Goal: Task Accomplishment & Management: Manage account settings

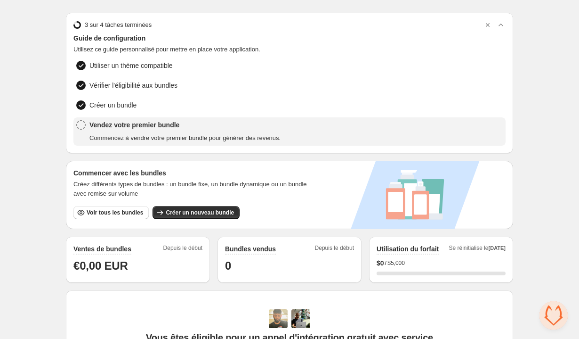
scroll to position [24, 0]
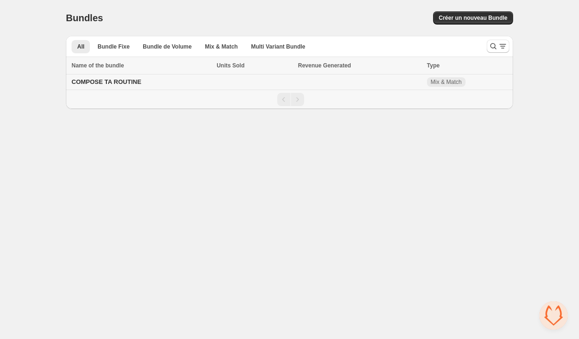
click at [131, 81] on span "COMPOSE TA ROUTINE" at bounding box center [107, 81] width 70 height 7
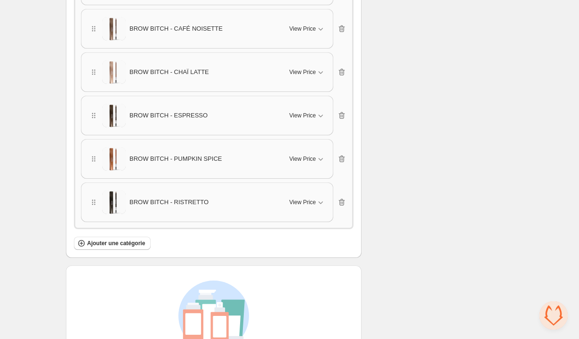
scroll to position [1745, 0]
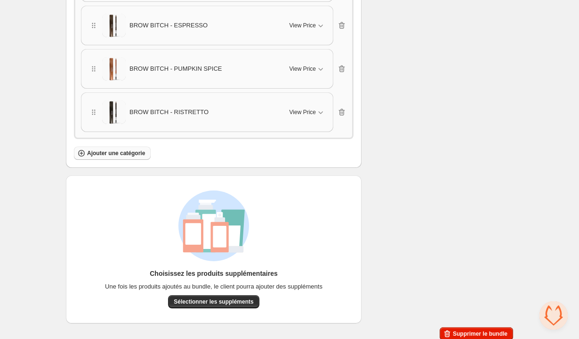
click at [118, 149] on span "Ajouter une catégorie" at bounding box center [116, 153] width 58 height 8
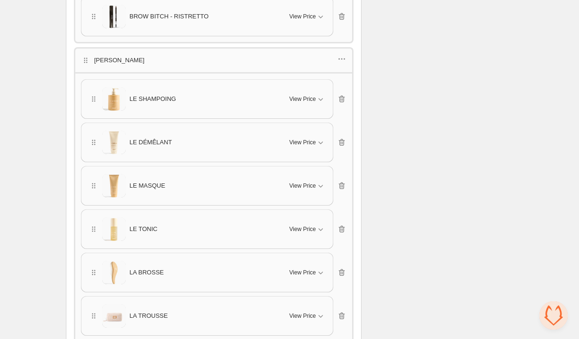
scroll to position [1941, 0]
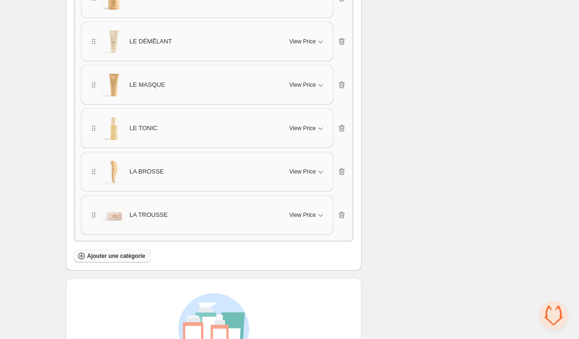
click at [112, 252] on span "Ajouter une catégorie" at bounding box center [116, 256] width 58 height 8
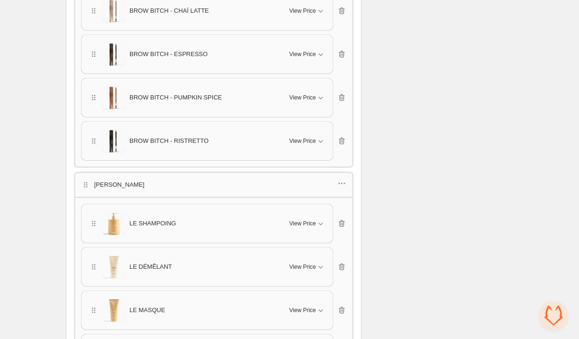
scroll to position [2165, 0]
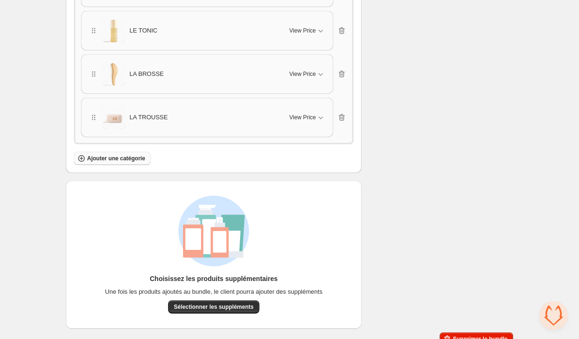
click at [136, 154] on span "Ajouter une catégorie" at bounding box center [116, 158] width 58 height 8
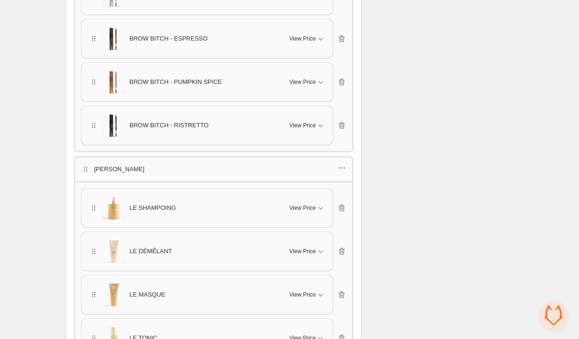
scroll to position [1849, 0]
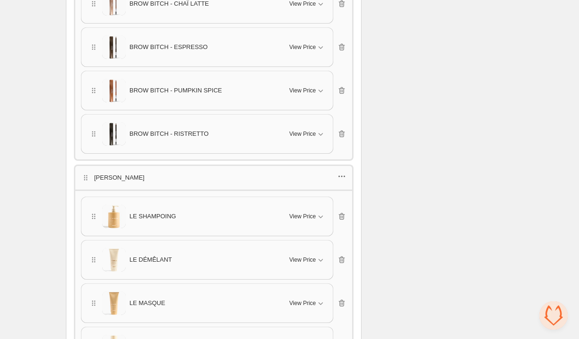
click at [344, 171] on icon "button" at bounding box center [341, 175] width 9 height 9
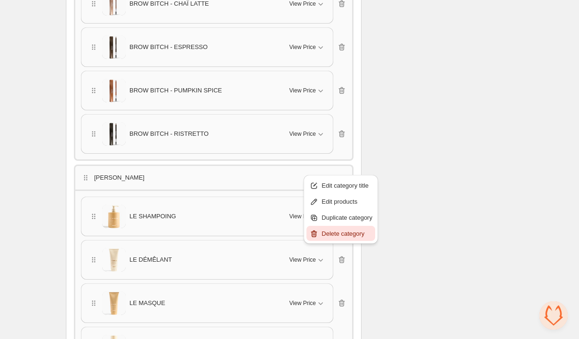
click at [339, 232] on span "Delete category" at bounding box center [347, 233] width 51 height 9
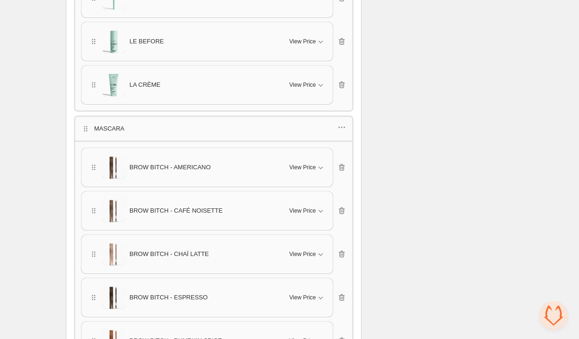
scroll to position [1537, 0]
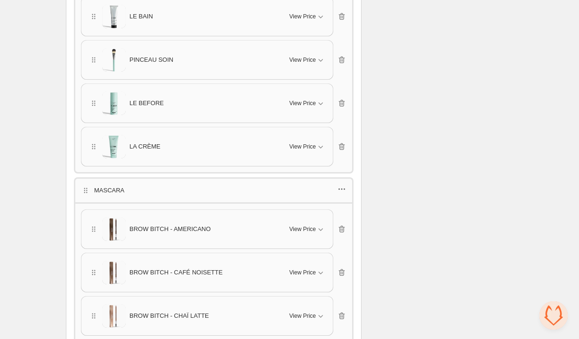
click at [344, 184] on icon "button" at bounding box center [341, 188] width 9 height 9
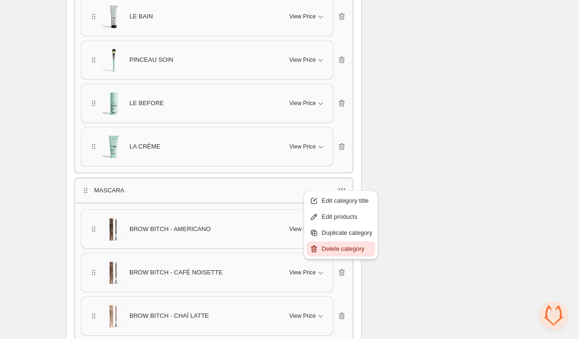
click at [345, 245] on span "Delete category" at bounding box center [347, 248] width 51 height 9
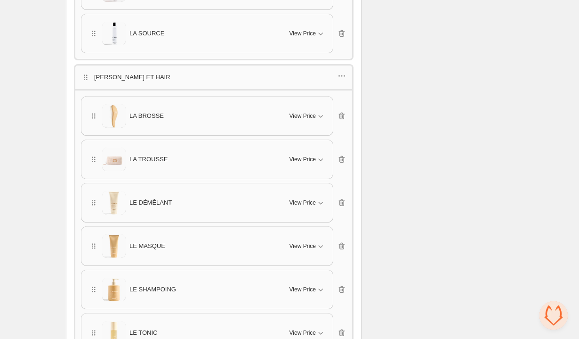
scroll to position [825, 0]
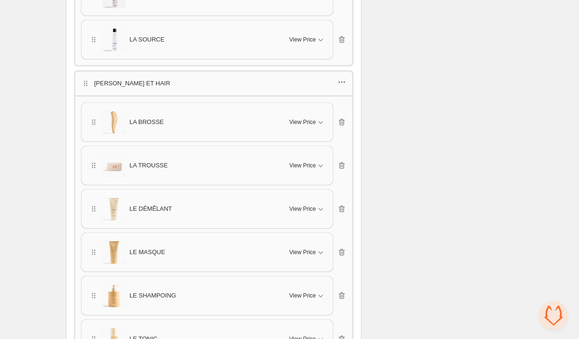
click at [342, 81] on icon "button" at bounding box center [341, 81] width 9 height 9
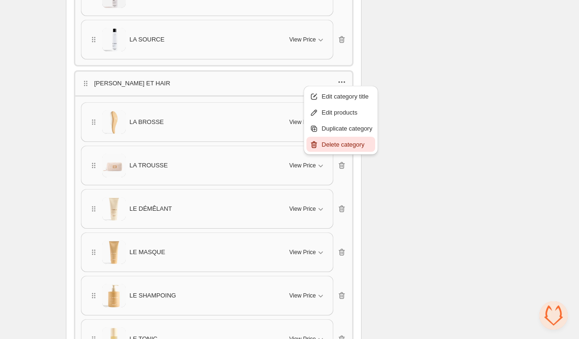
click at [348, 140] on span "Delete category" at bounding box center [347, 144] width 51 height 9
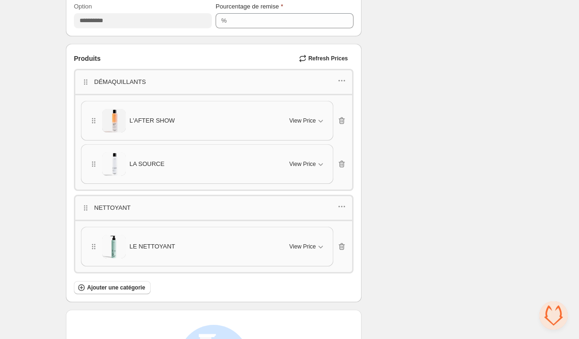
scroll to position [730, 0]
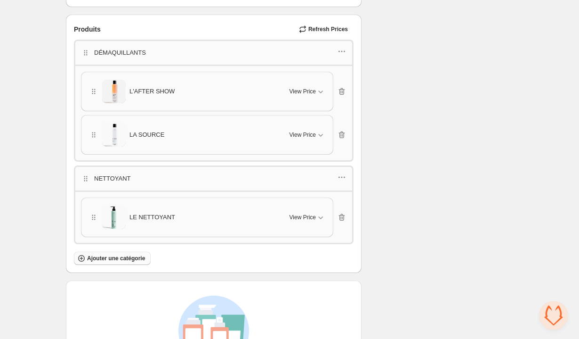
click at [117, 254] on span "Ajouter une catégorie" at bounding box center [116, 258] width 58 height 8
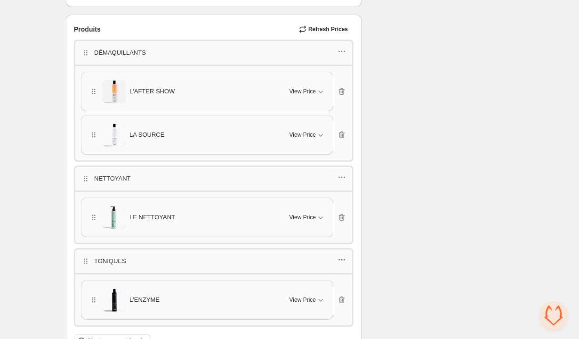
click at [339, 255] on icon "button" at bounding box center [341, 259] width 9 height 9
drag, startPoint x: 344, startPoint y: 273, endPoint x: 343, endPoint y: 287, distance: 14.7
click at [343, 287] on ul "Edit category title Edit products Duplicate category Delete category" at bounding box center [341, 295] width 69 height 63
click at [343, 287] on span "Edit products" at bounding box center [347, 287] width 51 height 9
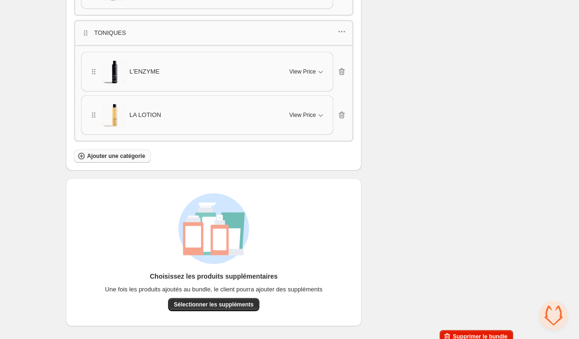
click at [132, 152] on span "Ajouter une catégorie" at bounding box center [116, 156] width 58 height 8
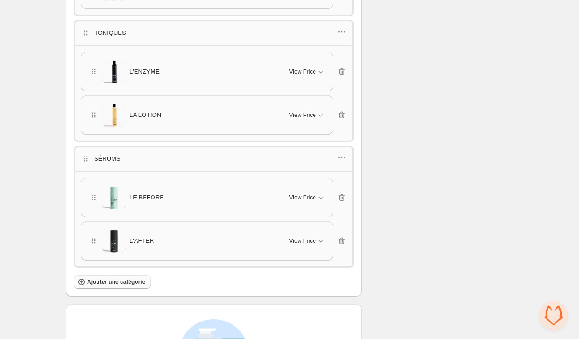
click at [124, 278] on span "Ajouter une catégorie" at bounding box center [116, 282] width 58 height 8
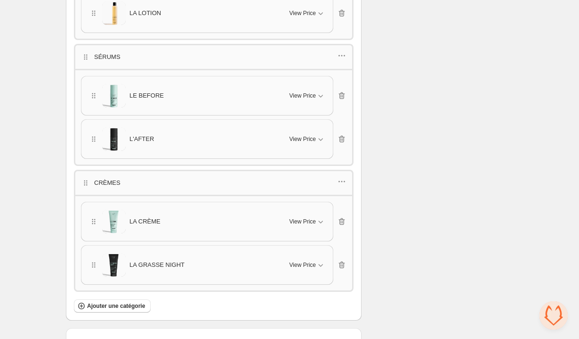
scroll to position [1083, 0]
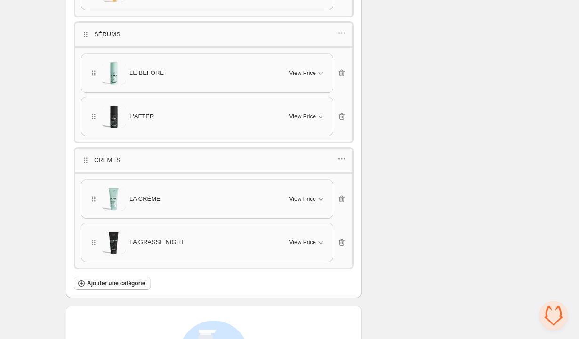
click at [129, 279] on span "Ajouter une catégorie" at bounding box center [116, 283] width 58 height 8
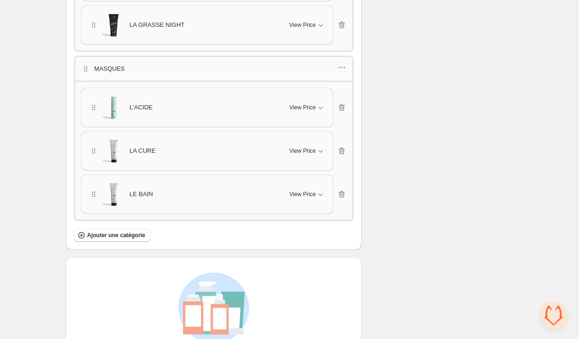
scroll to position [1371, 0]
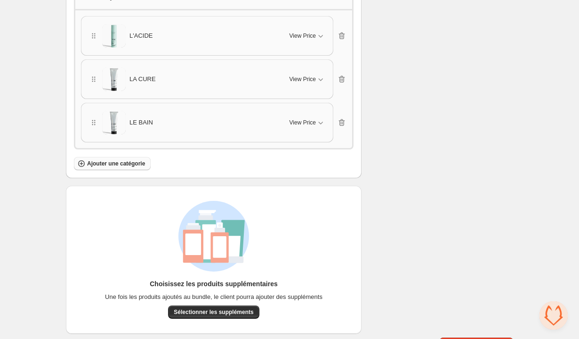
click at [122, 157] on button "Ajouter une catégorie" at bounding box center [112, 163] width 77 height 13
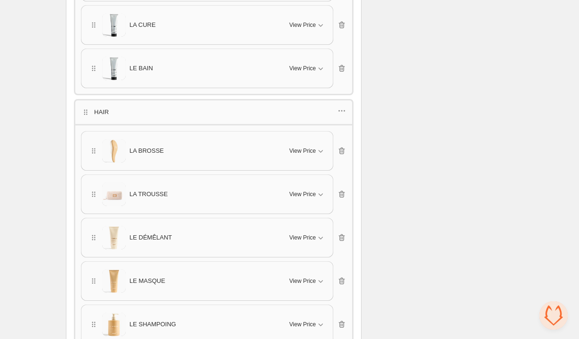
scroll to position [1468, 0]
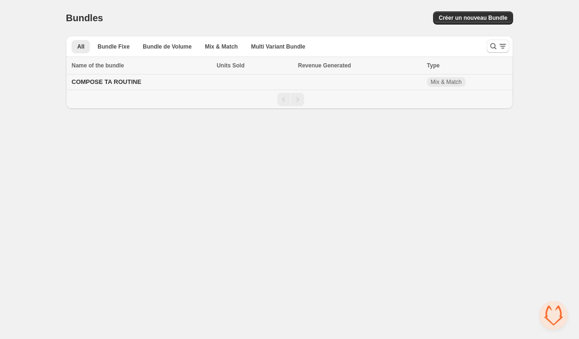
click at [130, 84] on span "COMPOSE TA ROUTINE" at bounding box center [107, 81] width 70 height 7
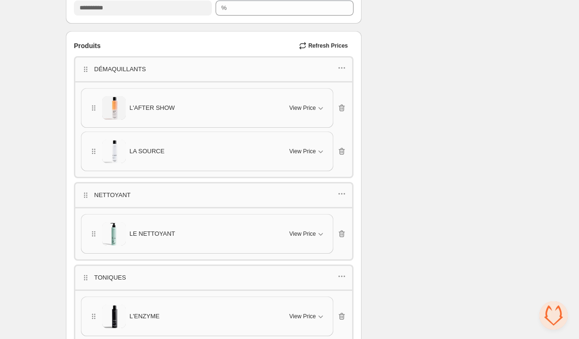
scroll to position [727, 0]
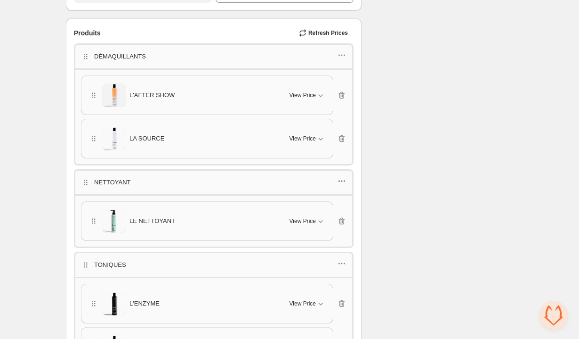
click at [345, 176] on icon "button" at bounding box center [341, 180] width 9 height 9
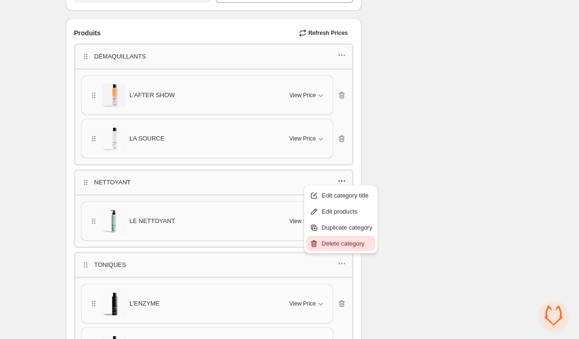
click at [346, 239] on span "Delete category" at bounding box center [347, 243] width 51 height 9
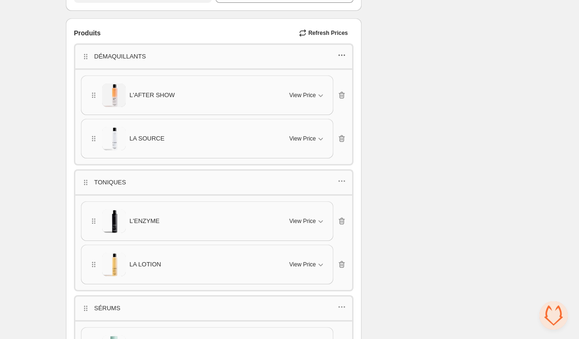
click at [344, 53] on icon "button" at bounding box center [341, 54] width 9 height 9
click at [342, 84] on span "Edit products" at bounding box center [347, 87] width 51 height 9
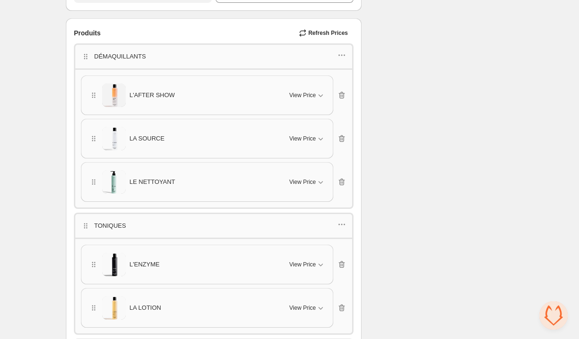
click at [127, 53] on p "DÉMAQUILLANTS" at bounding box center [120, 56] width 52 height 9
click at [342, 57] on icon "button" at bounding box center [341, 54] width 9 height 9
click at [343, 72] on span "Edit category title" at bounding box center [347, 71] width 51 height 9
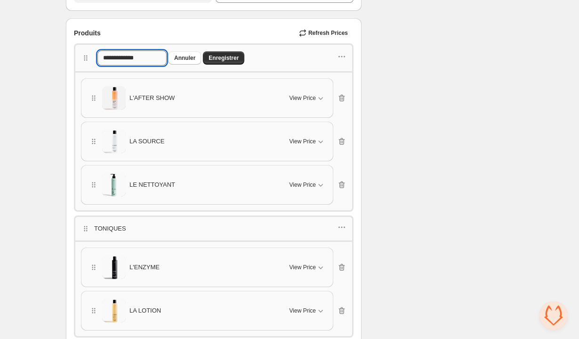
click at [136, 53] on input "**********" at bounding box center [131, 57] width 69 height 15
type input "**********"
click at [228, 57] on span "Enregistrer" at bounding box center [224, 58] width 30 height 8
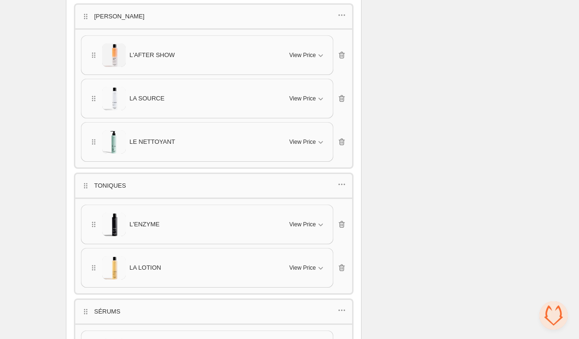
scroll to position [752, 0]
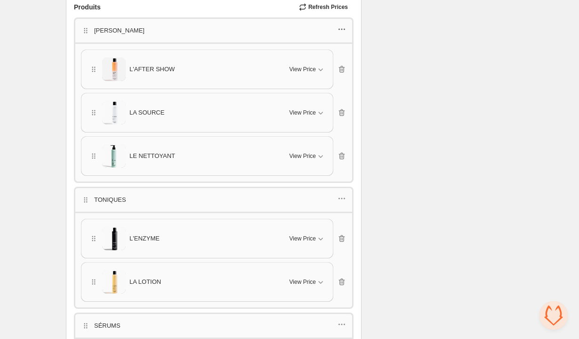
click at [344, 31] on icon "button" at bounding box center [341, 28] width 9 height 9
click at [338, 61] on span "Edit products" at bounding box center [347, 61] width 51 height 9
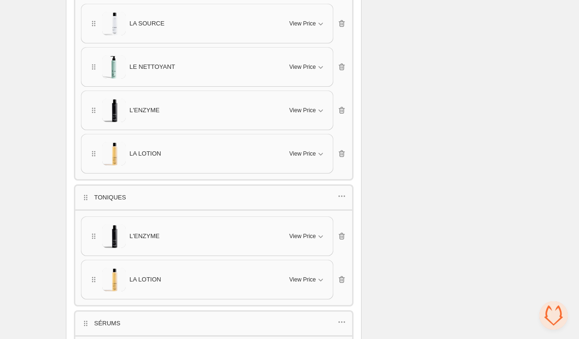
scroll to position [850, 0]
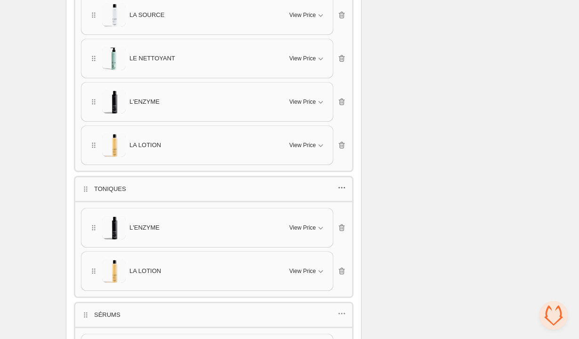
click at [344, 186] on icon "button" at bounding box center [341, 187] width 9 height 9
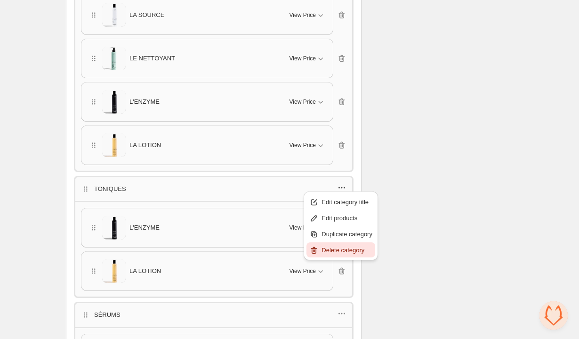
click at [339, 248] on span "Delete category" at bounding box center [347, 249] width 51 height 9
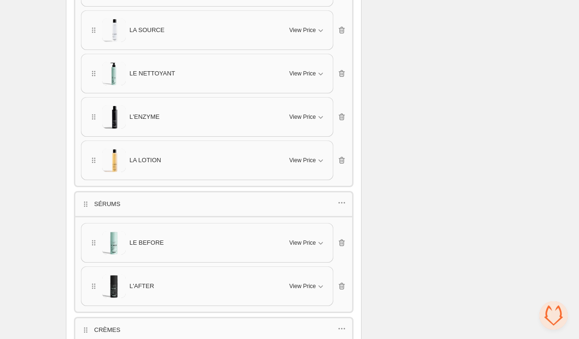
scroll to position [657, 0]
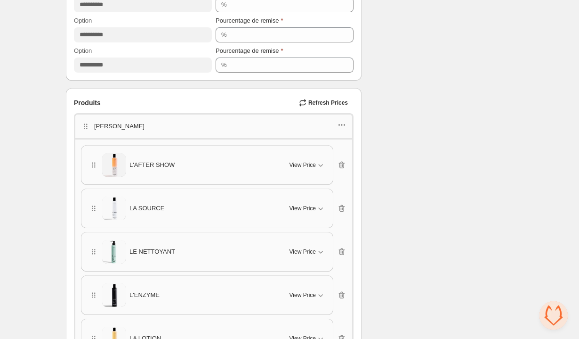
click at [340, 122] on icon "button" at bounding box center [341, 124] width 9 height 9
click at [336, 154] on span "Edit products" at bounding box center [347, 157] width 51 height 9
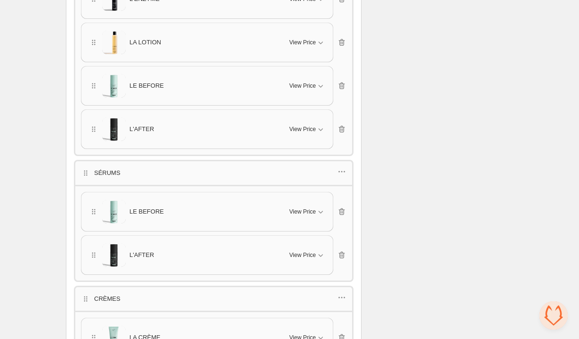
scroll to position [960, 0]
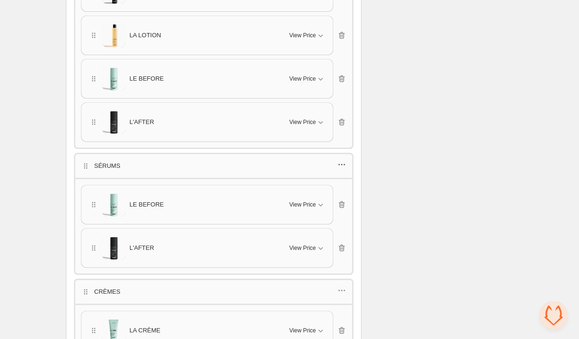
click at [343, 164] on icon "button" at bounding box center [341, 164] width 1 height 1
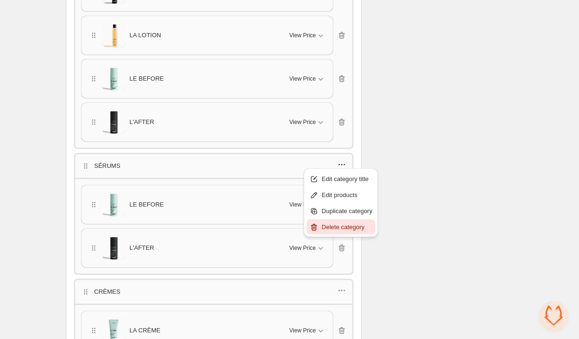
click at [339, 228] on span "Delete category" at bounding box center [347, 226] width 51 height 9
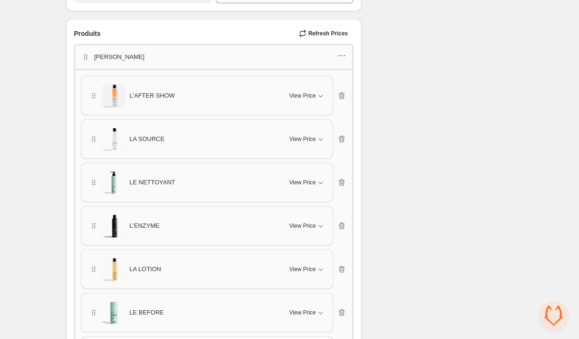
scroll to position [543, 0]
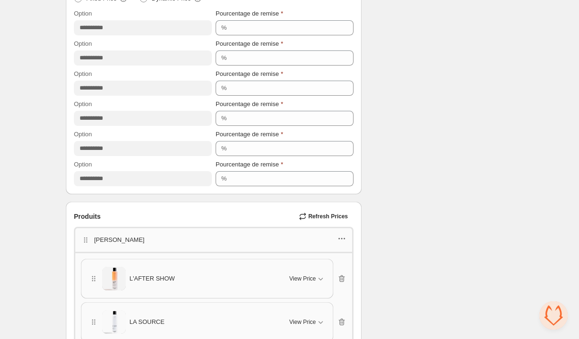
click at [340, 240] on icon "button" at bounding box center [341, 238] width 9 height 9
click at [348, 267] on span "Edit products" at bounding box center [347, 271] width 51 height 9
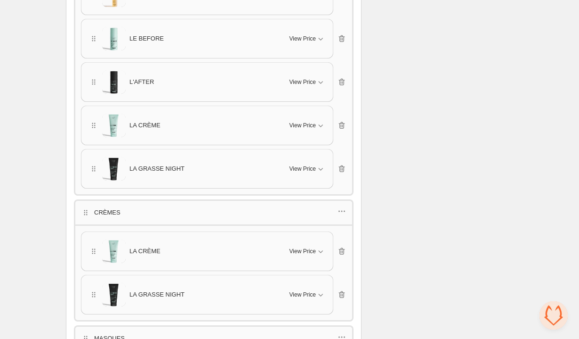
scroll to position [1015, 0]
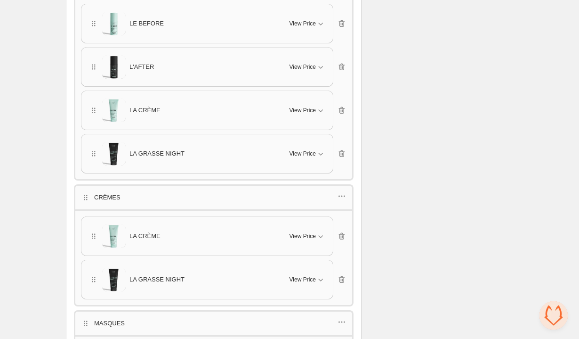
click at [348, 197] on div "CRÈMES" at bounding box center [214, 196] width 280 height 25
click at [342, 191] on icon "button" at bounding box center [341, 195] width 9 height 9
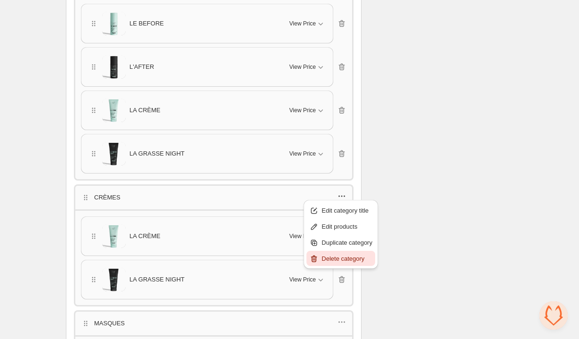
click at [344, 262] on span "Delete category" at bounding box center [347, 258] width 51 height 9
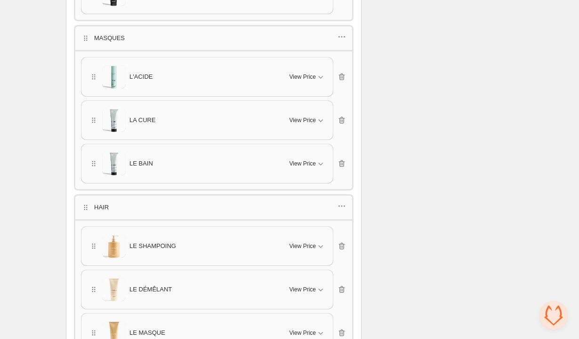
scroll to position [1193, 0]
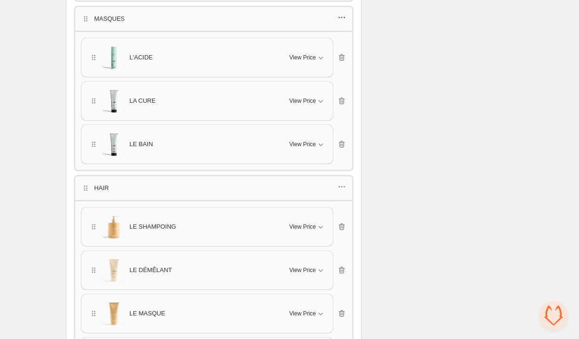
click at [341, 15] on icon "button" at bounding box center [341, 17] width 9 height 9
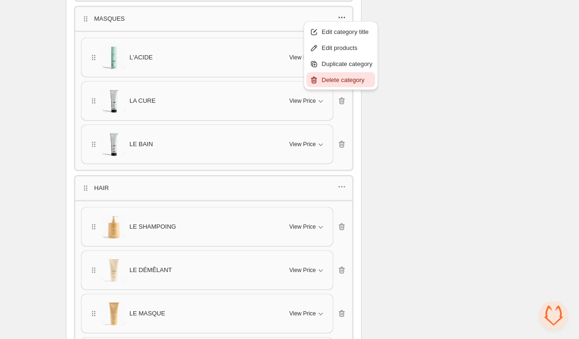
click at [339, 76] on span "Delete category" at bounding box center [347, 79] width 51 height 9
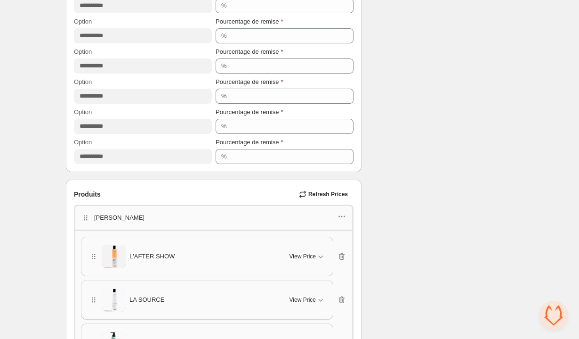
scroll to position [571, 0]
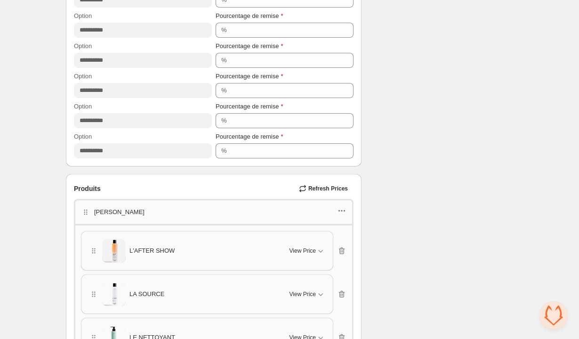
click at [345, 211] on icon "button" at bounding box center [341, 210] width 9 height 9
click at [329, 244] on span "Edit products" at bounding box center [347, 243] width 51 height 9
